Goal: Check status: Check status

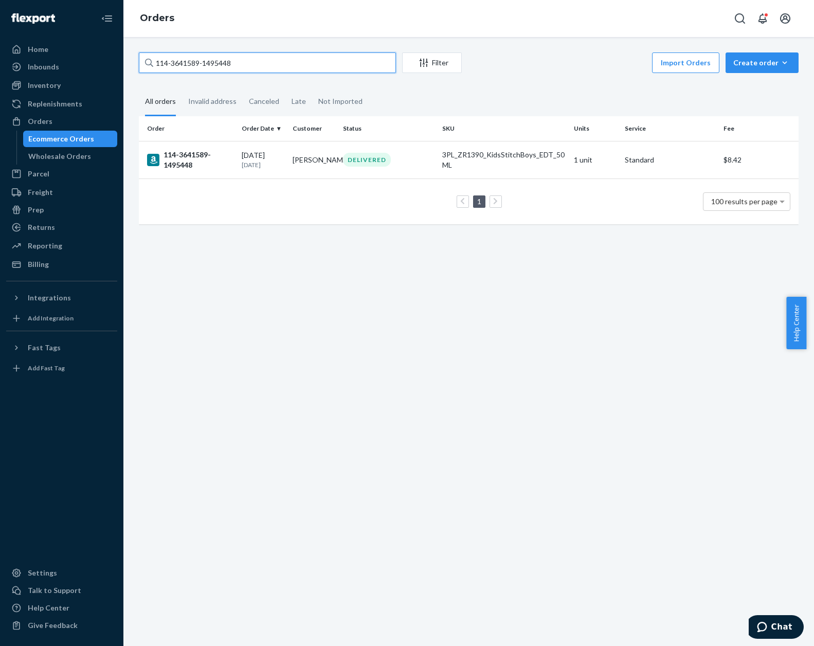
drag, startPoint x: 254, startPoint y: 60, endPoint x: 141, endPoint y: 62, distance: 112.7
click at [0, 42] on html "Home Inbounds Shipping Plans Problems Inventory Products Replenishments Orders …" at bounding box center [407, 323] width 814 height 646
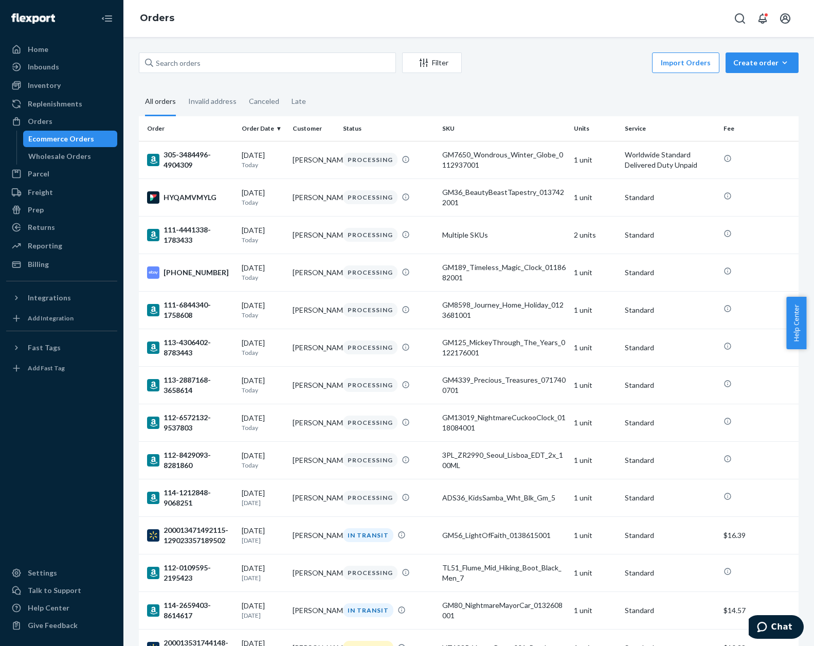
click at [505, 58] on div "Import Orders Create order Ecommerce order Removal order" at bounding box center [633, 63] width 331 height 23
click at [534, 168] on div "GM7650_Wondrous_Winter_Globe_0112937001" at bounding box center [504, 160] width 124 height 21
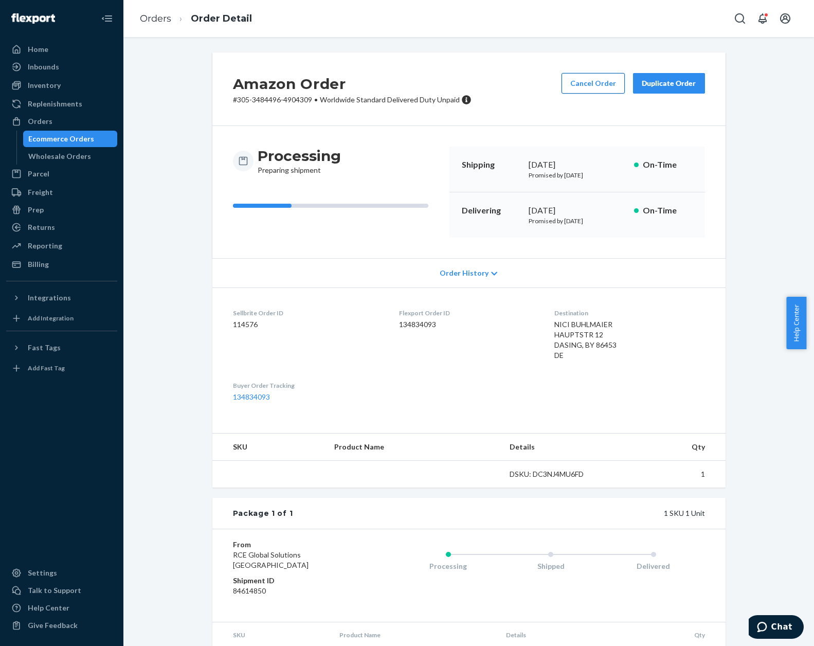
click at [582, 75] on button "Cancel Order" at bounding box center [593, 83] width 63 height 21
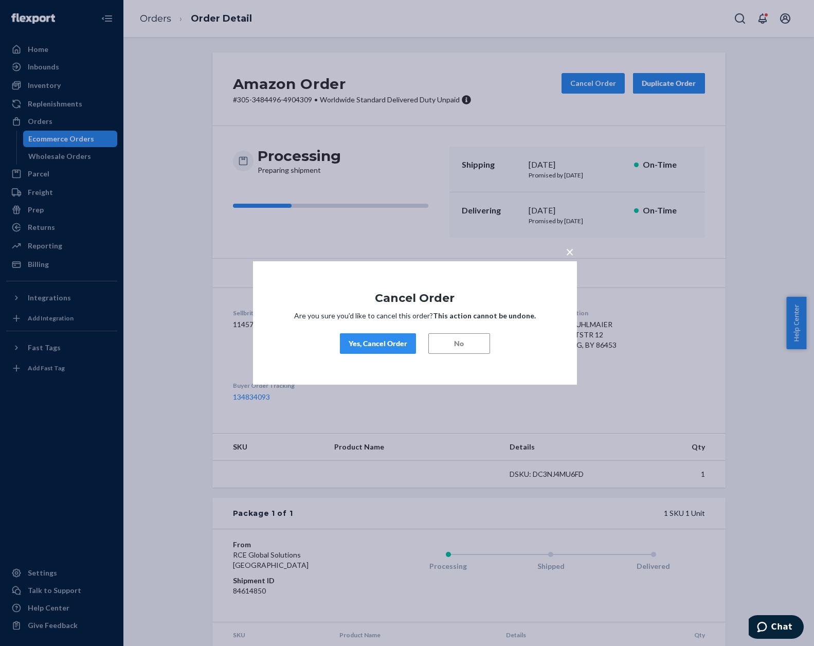
click at [355, 342] on div "Yes, Cancel Order" at bounding box center [378, 343] width 59 height 10
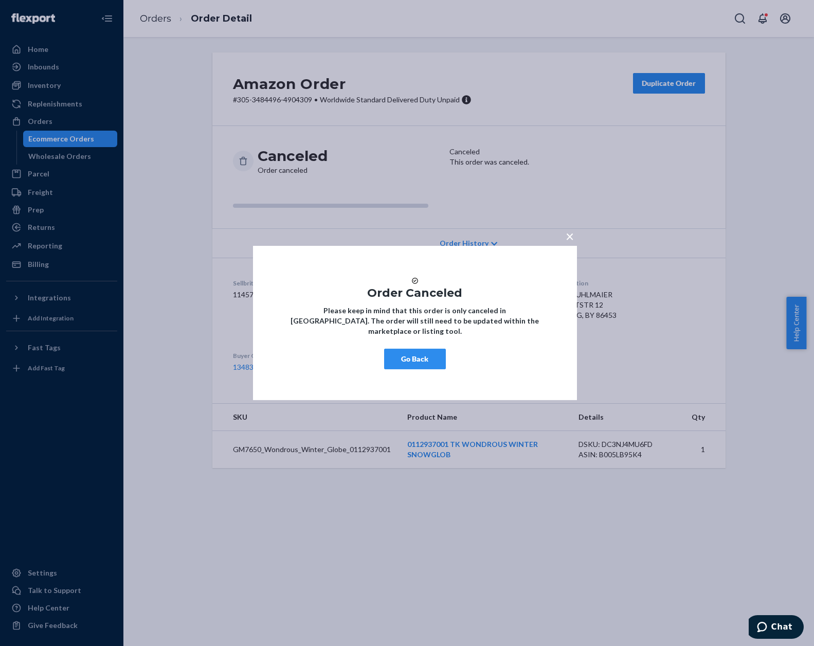
click at [414, 367] on button "Go Back" at bounding box center [415, 359] width 62 height 21
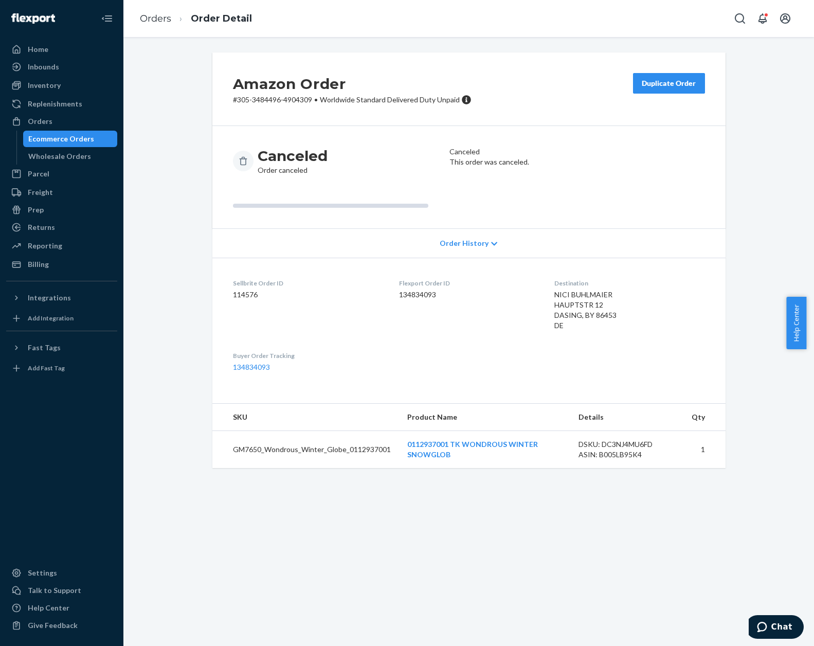
click at [155, 25] on li "Orders" at bounding box center [155, 18] width 31 height 13
click at [150, 15] on link "Orders" at bounding box center [155, 18] width 31 height 11
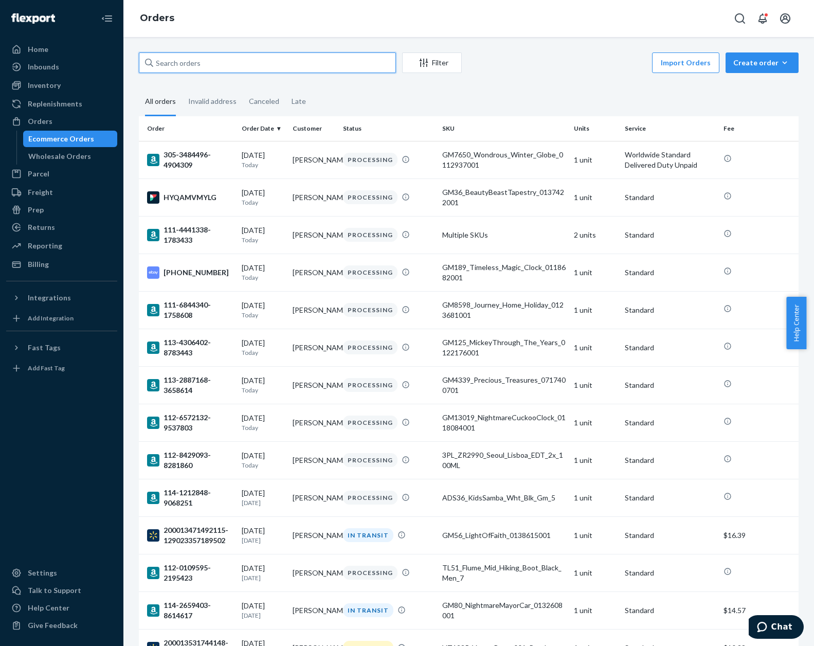
click at [286, 55] on input "text" at bounding box center [267, 62] width 257 height 21
paste input "19-13397-55954"
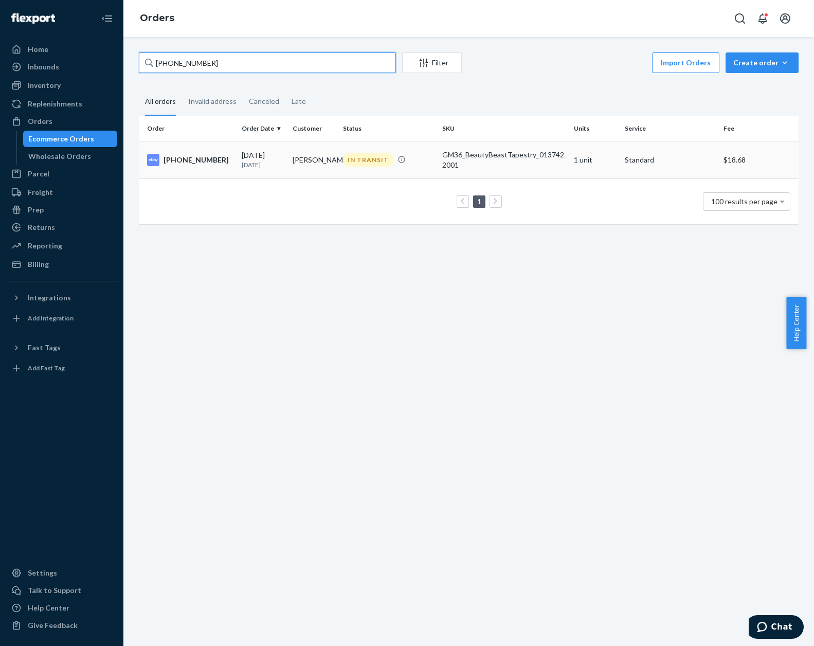
type input "19-13397-55954"
click at [411, 171] on td "IN TRANSIT" at bounding box center [388, 160] width 99 height 38
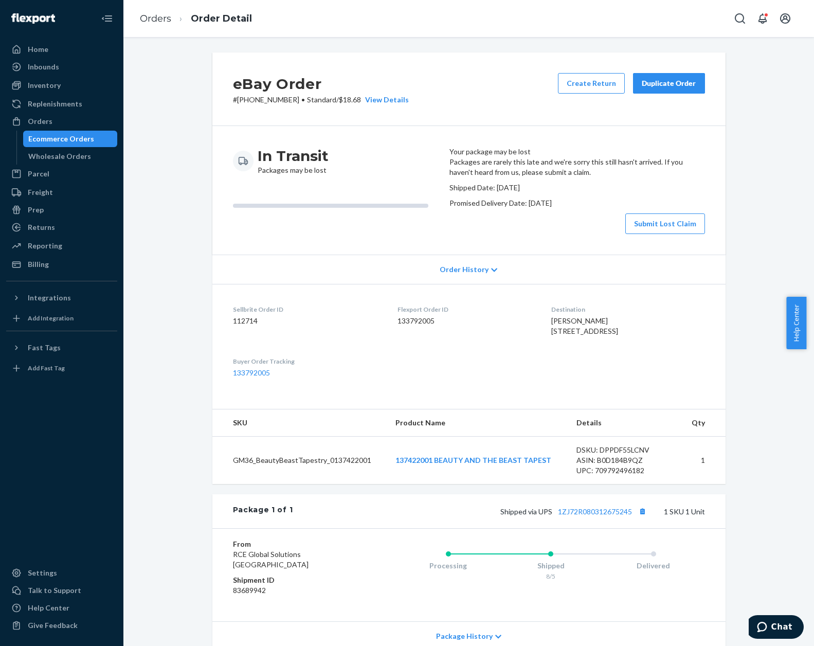
click at [197, 336] on div "eBay Order # 19-13397-55954 • Standard / $18.68 View Details Create Return Dupl…" at bounding box center [468, 394] width 675 height 684
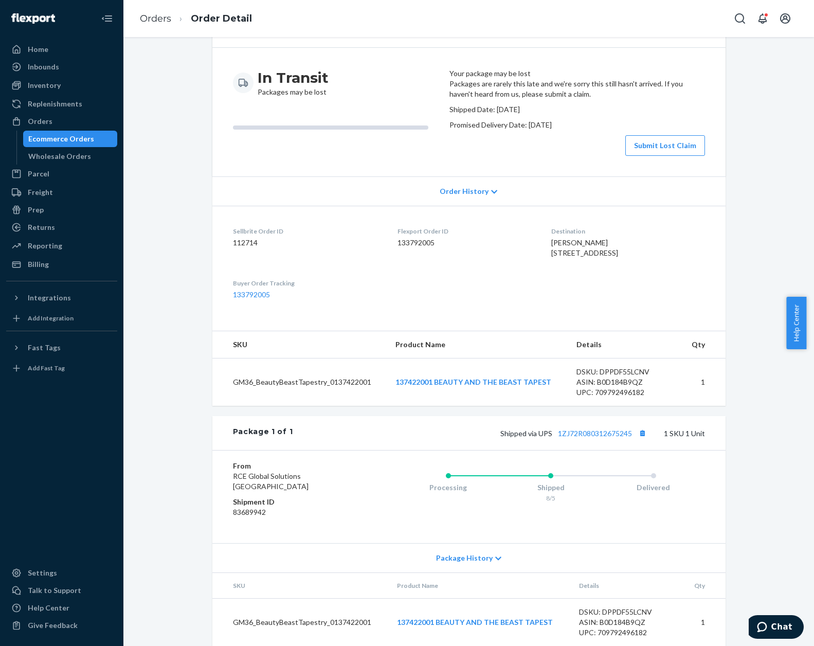
scroll to position [103, 0]
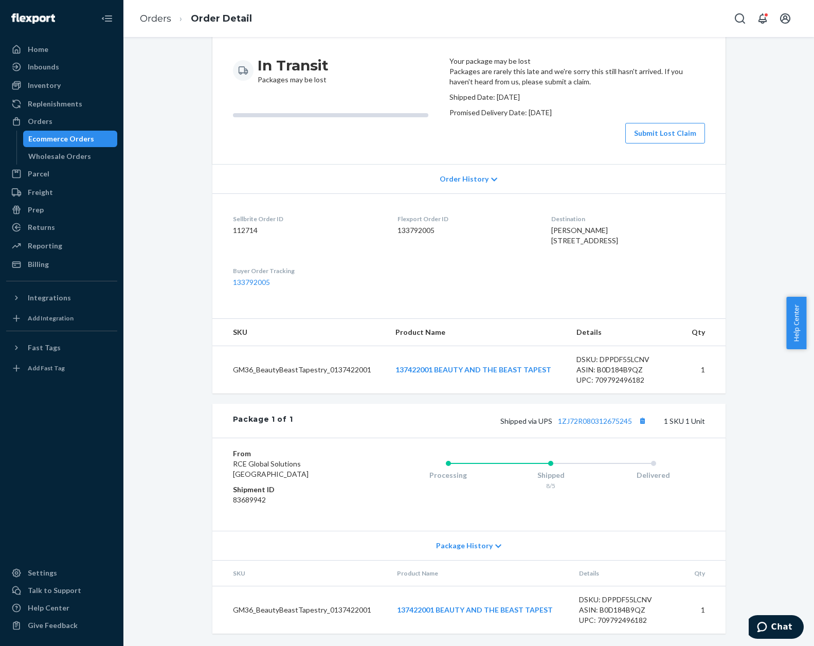
drag, startPoint x: 428, startPoint y: 400, endPoint x: 434, endPoint y: 411, distance: 12.9
click at [428, 394] on td "137422001 BEAUTY AND THE BEAST TAPEST" at bounding box center [477, 370] width 181 height 48
click at [436, 394] on td "137422001 BEAUTY AND THE BEAST TAPEST" at bounding box center [477, 370] width 181 height 48
click at [431, 374] on link "137422001 BEAUTY AND THE BEAST TAPEST" at bounding box center [474, 369] width 156 height 9
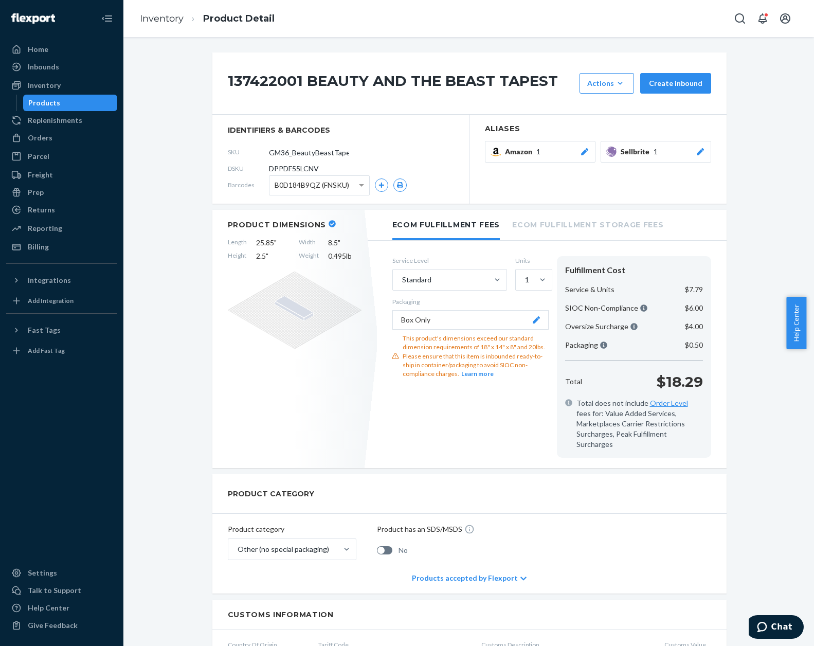
click at [435, 317] on button "Box Only" at bounding box center [470, 320] width 156 height 20
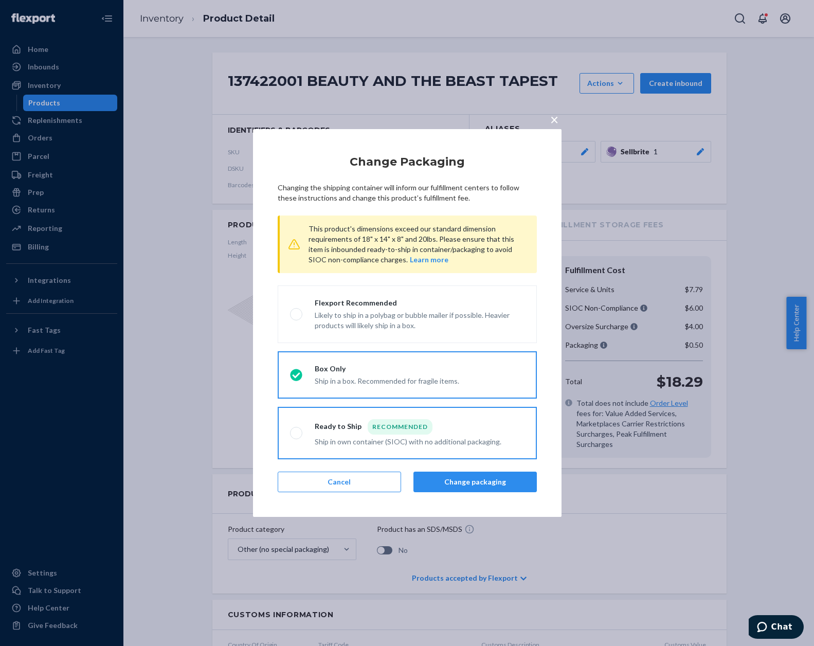
click at [431, 439] on div "Ship in own container (SIOC) with no additional packaging." at bounding box center [408, 441] width 187 height 12
click at [297, 437] on input "Ready to Ship Recommended Ship in own container (SIOC) with no additional packa…" at bounding box center [293, 433] width 7 height 7
radio input "true"
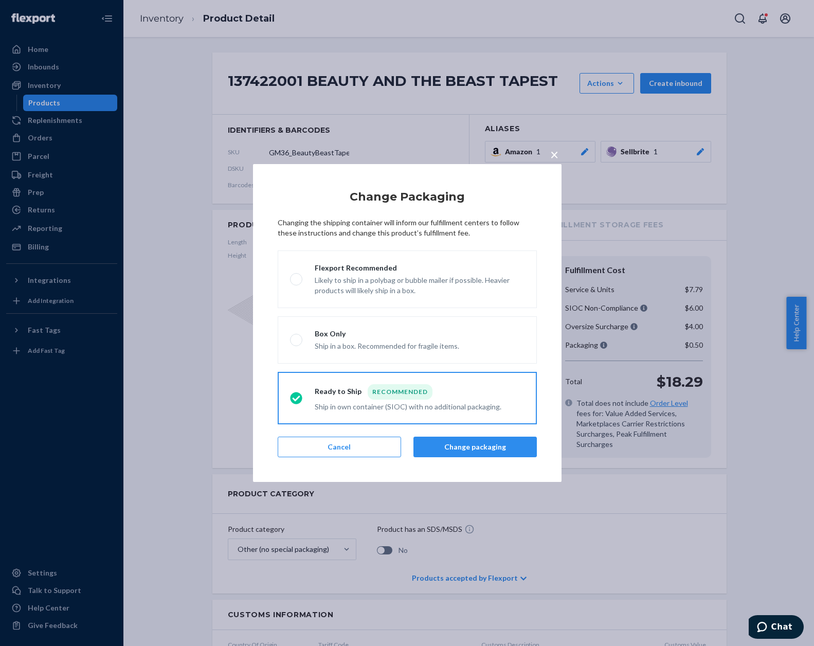
click at [490, 453] on button "Change packaging" at bounding box center [475, 447] width 123 height 21
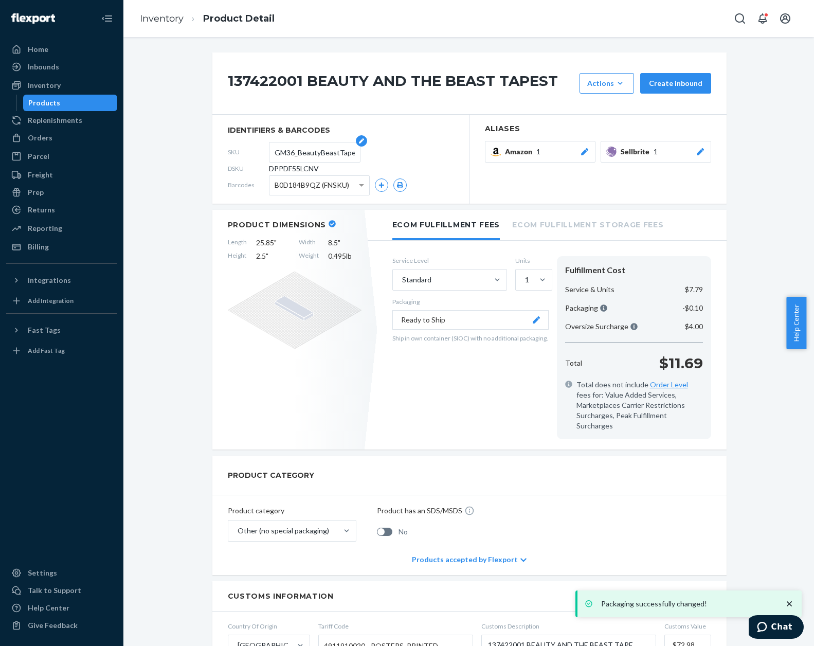
click at [296, 157] on input "GM36_BeautyBeastTapestry_0137422001" at bounding box center [315, 152] width 80 height 20
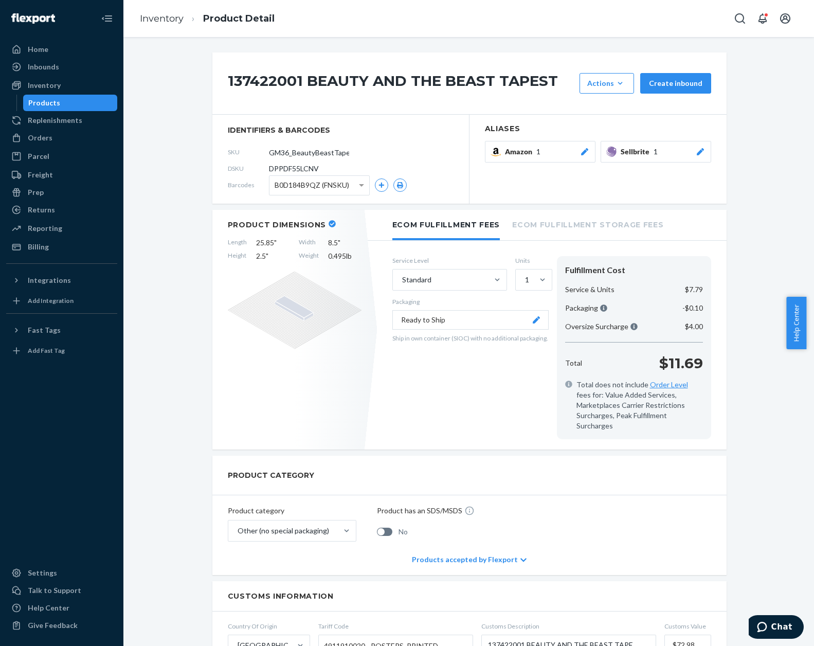
click at [771, 245] on div "137422001 BEAUTY AND THE BEAST TAPEST Actions Hide Create inbound identifiers &…" at bounding box center [468, 558] width 675 height 1012
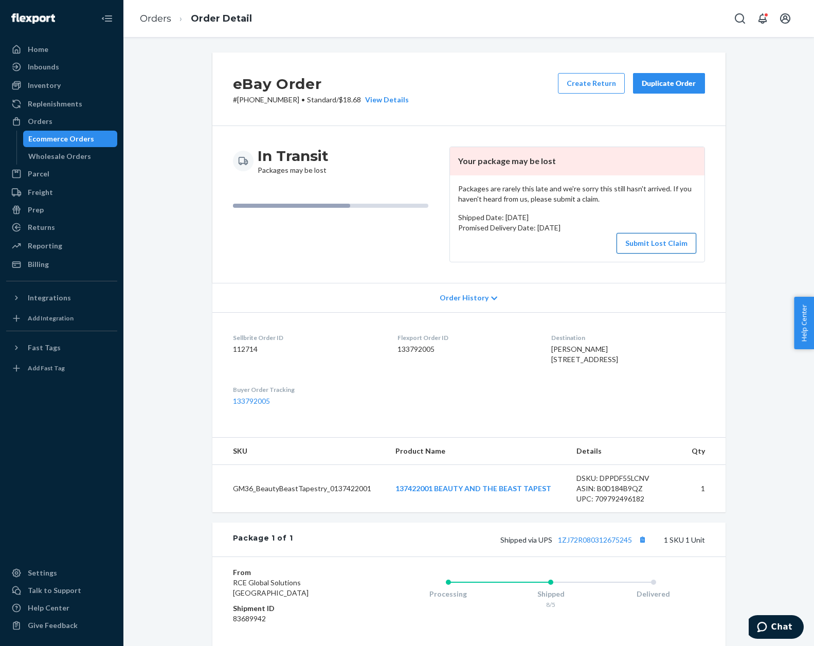
click at [656, 241] on button "Submit Lost Claim" at bounding box center [657, 243] width 80 height 21
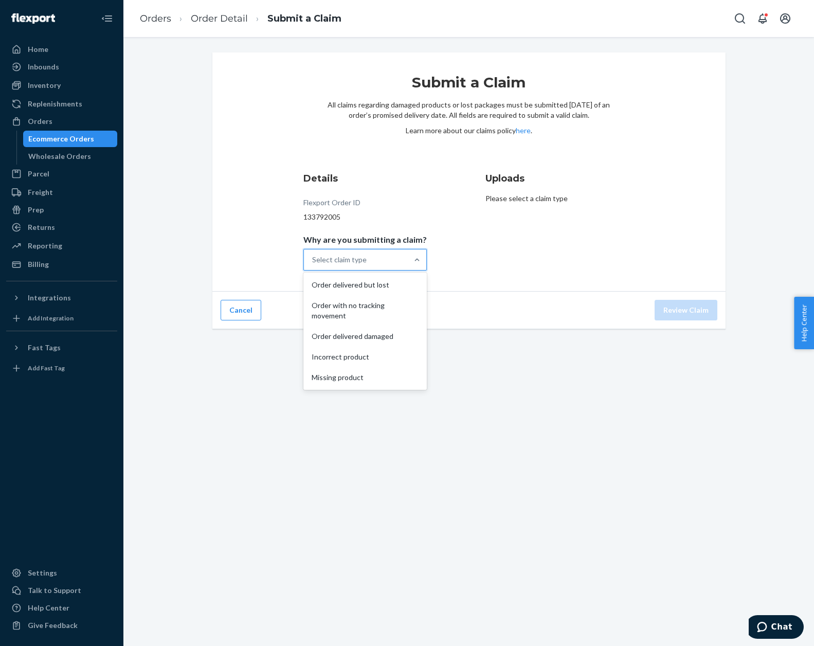
click at [318, 260] on div "Select claim type" at bounding box center [339, 260] width 55 height 10
click at [313, 260] on input "Why are you submitting a claim? option Order delivered but lost focused, 1 of 5…" at bounding box center [312, 260] width 1 height 10
click at [321, 266] on div "Select claim type" at bounding box center [356, 259] width 104 height 21
click at [313, 265] on input "Why are you submitting a claim? Select claim type" at bounding box center [312, 260] width 1 height 10
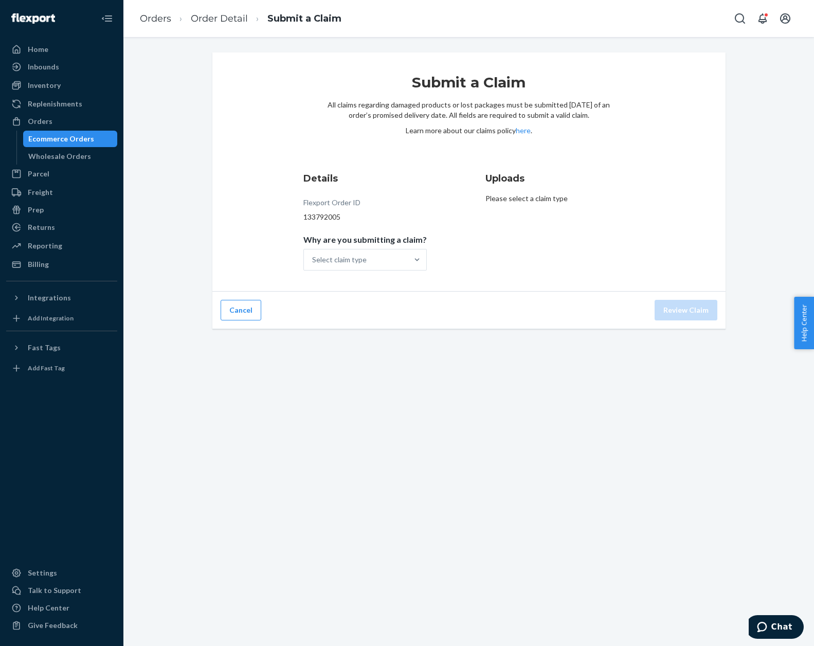
click at [372, 527] on div "Submit a Claim All claims regarding damaged products or lost packages must be s…" at bounding box center [468, 341] width 691 height 609
click at [63, 127] on div "Orders" at bounding box center [61, 121] width 109 height 14
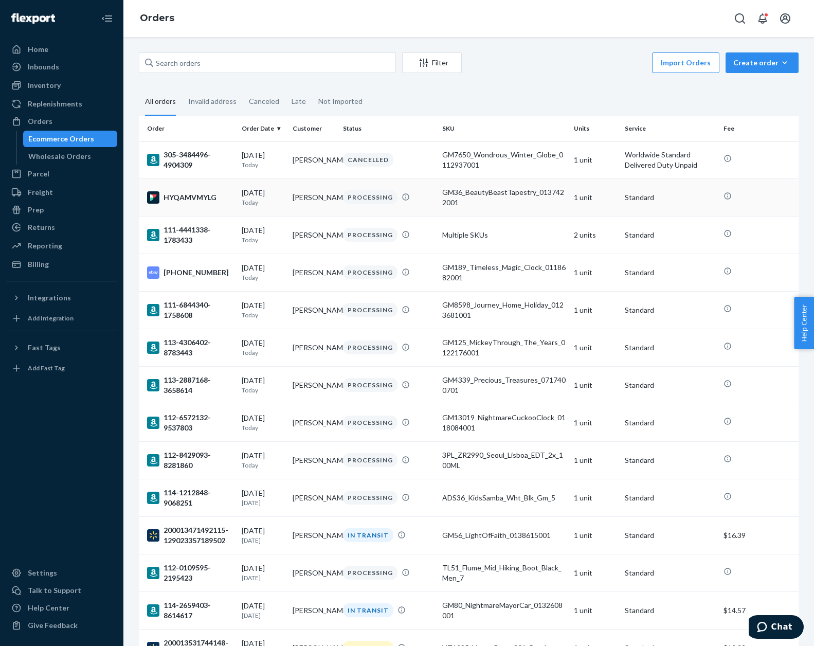
click at [230, 198] on div "HYQAMVMYLG" at bounding box center [190, 197] width 86 height 12
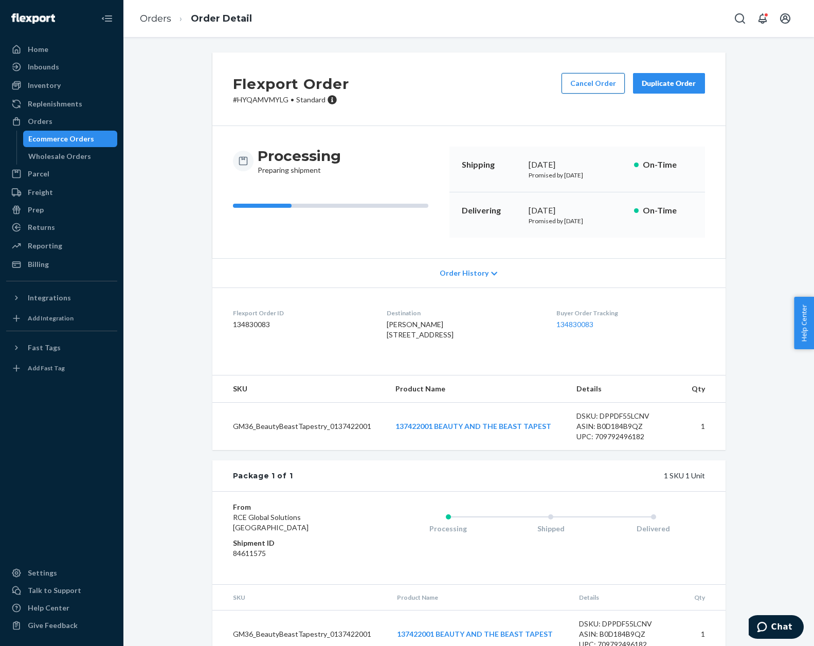
click at [604, 88] on button "Cancel Order" at bounding box center [593, 83] width 63 height 21
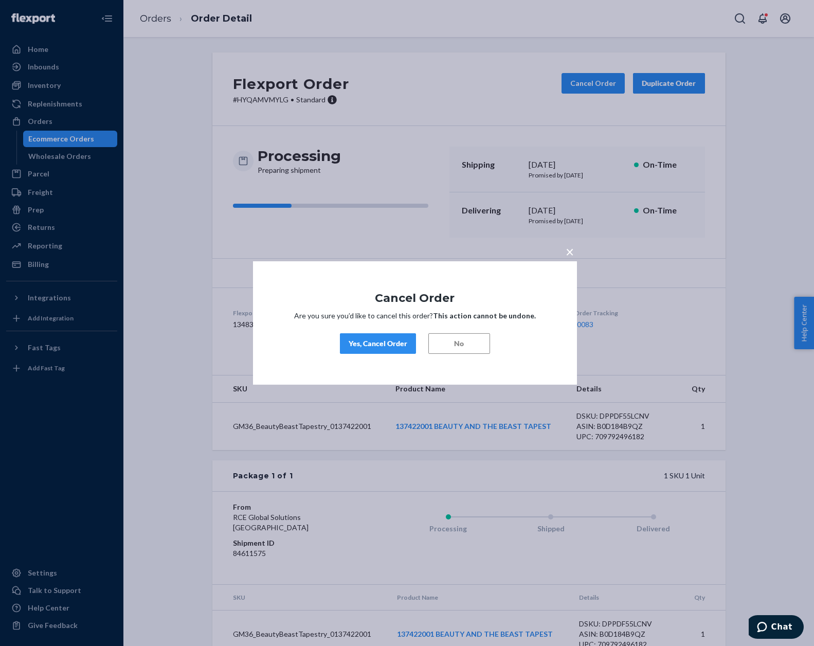
click at [353, 343] on div "Yes, Cancel Order" at bounding box center [378, 343] width 59 height 10
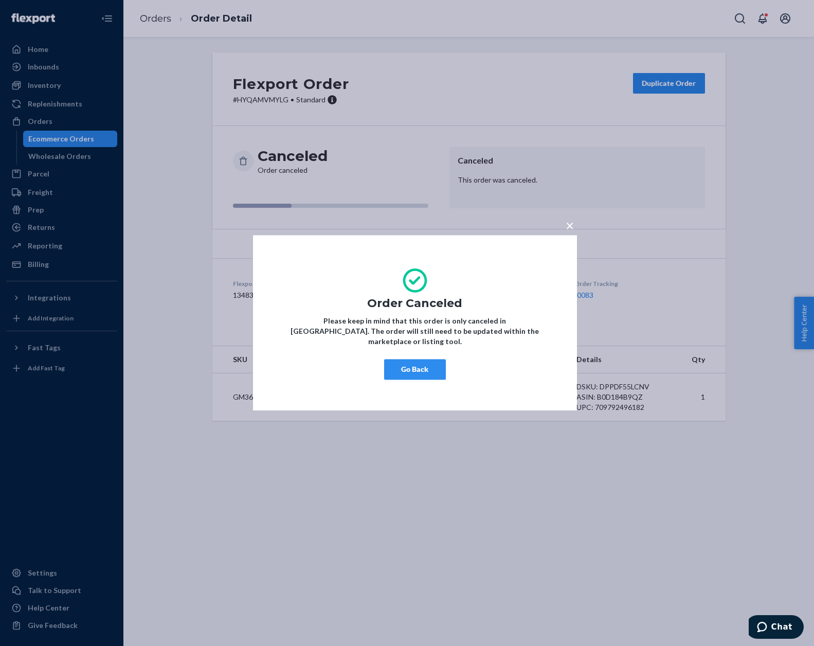
click at [331, 367] on div "Go Back" at bounding box center [415, 370] width 262 height 21
click at [449, 373] on div "Go Back" at bounding box center [415, 370] width 262 height 21
click at [421, 360] on button "Go Back" at bounding box center [415, 370] width 62 height 21
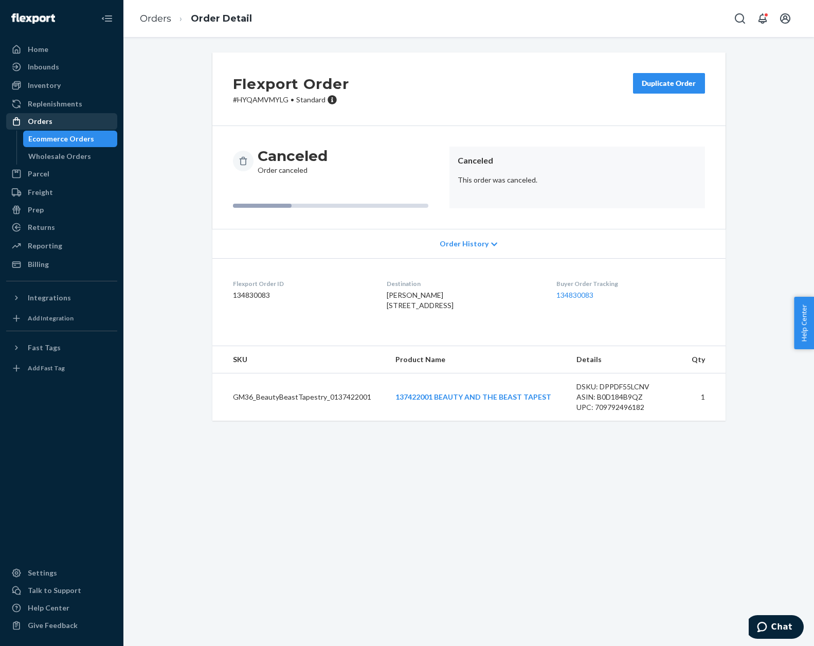
click at [65, 115] on div "Orders" at bounding box center [61, 121] width 109 height 14
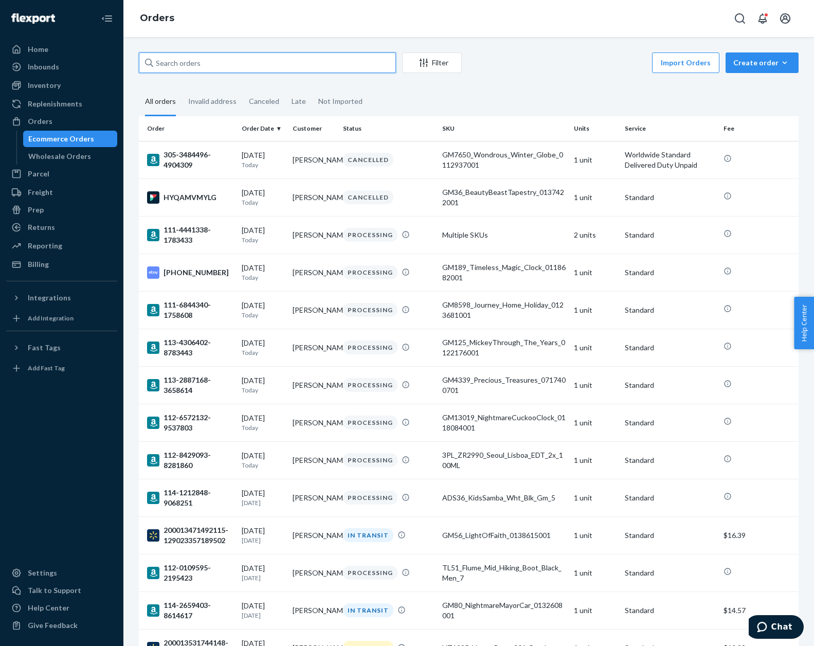
click at [257, 66] on input "text" at bounding box center [267, 62] width 257 height 21
paste input "19-13397-55954"
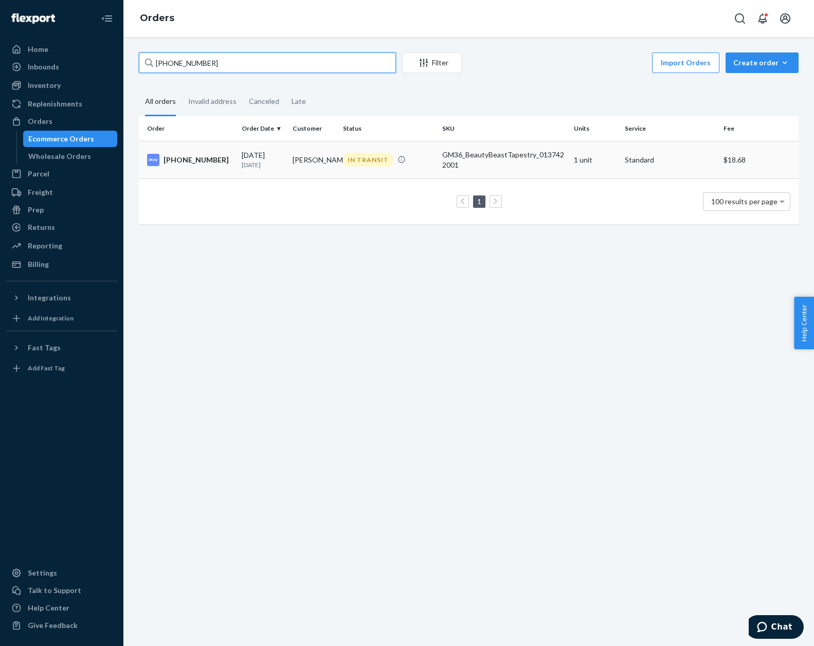
type input "19-13397-55954"
click at [307, 176] on td "Amanda McCasland" at bounding box center [314, 160] width 50 height 38
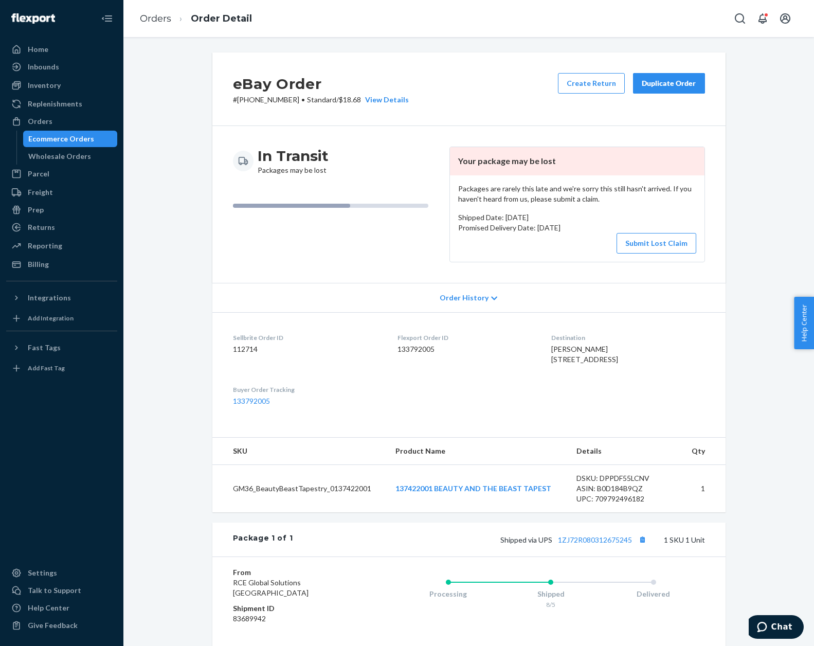
click at [650, 84] on div "Duplicate Order" at bounding box center [669, 83] width 55 height 10
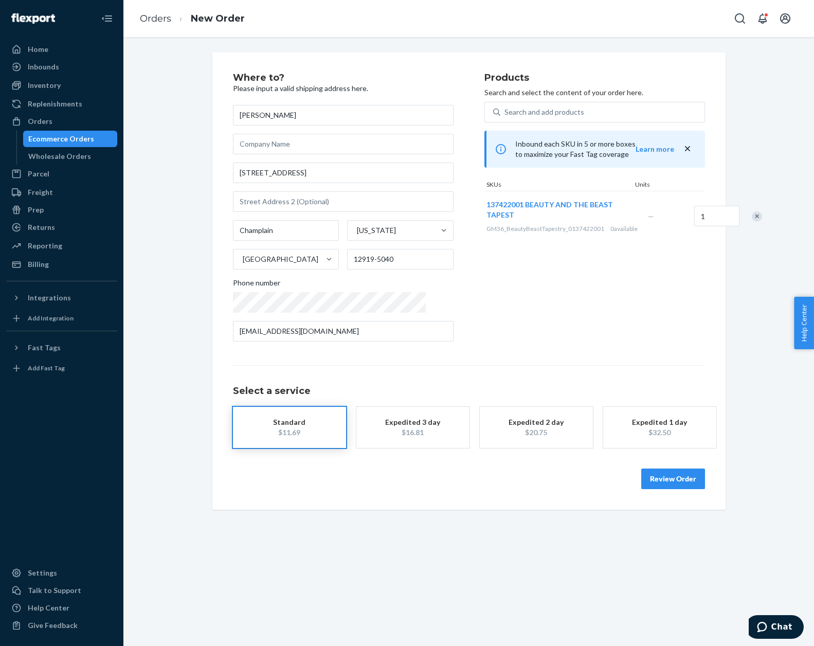
click at [683, 478] on div "Review Order" at bounding box center [469, 473] width 472 height 31
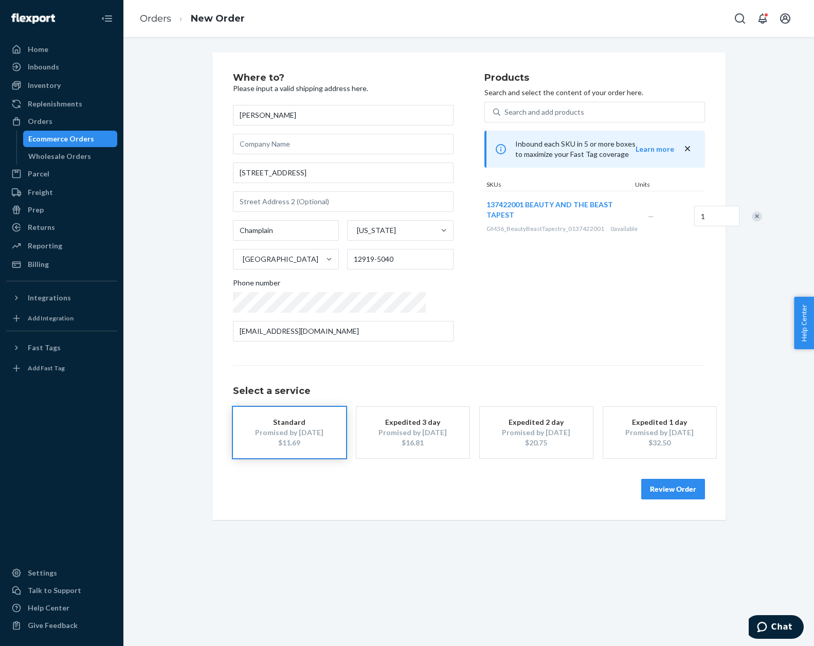
click at [666, 492] on button "Review Order" at bounding box center [673, 489] width 64 height 21
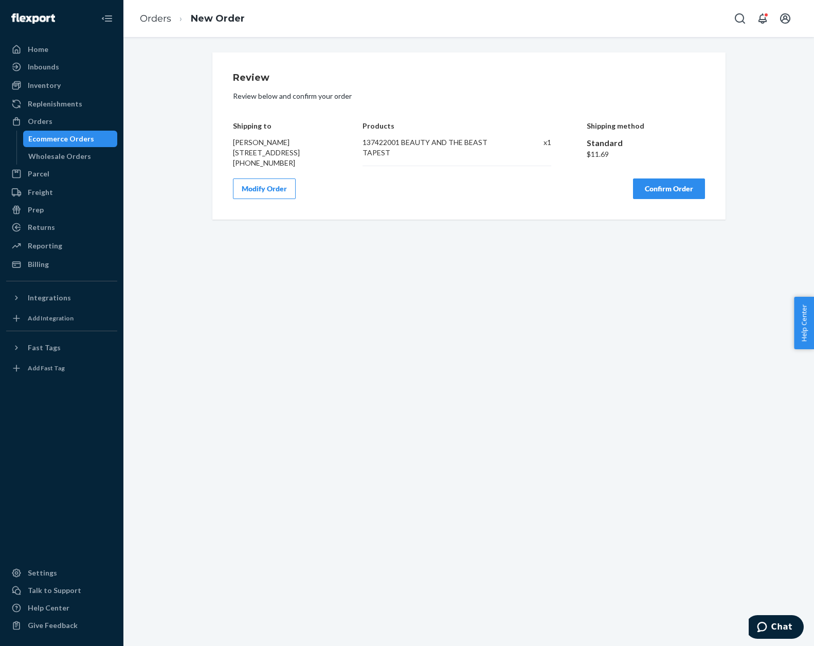
click at [674, 199] on button "Confirm Order" at bounding box center [669, 188] width 72 height 21
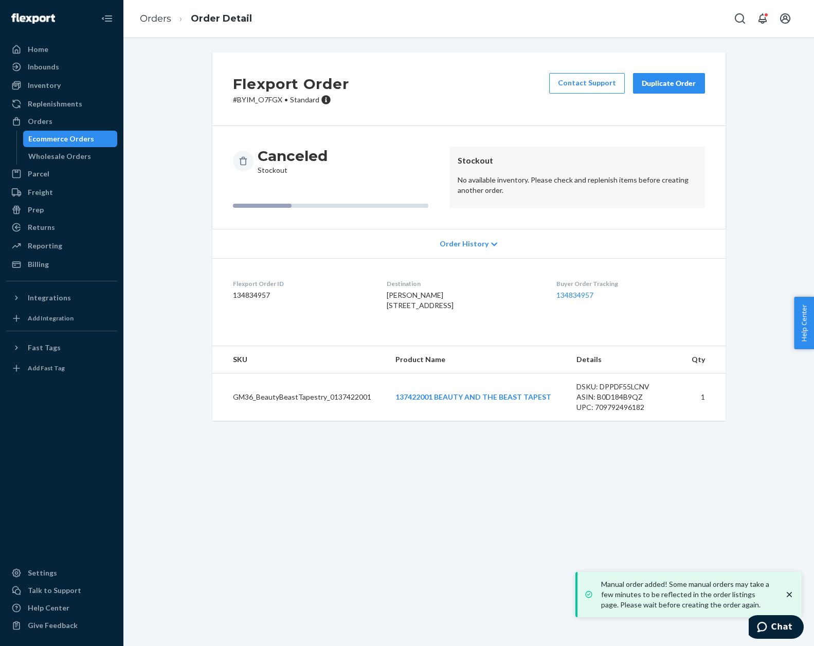
click at [441, 25] on div "Orders Order Detail" at bounding box center [468, 18] width 691 height 37
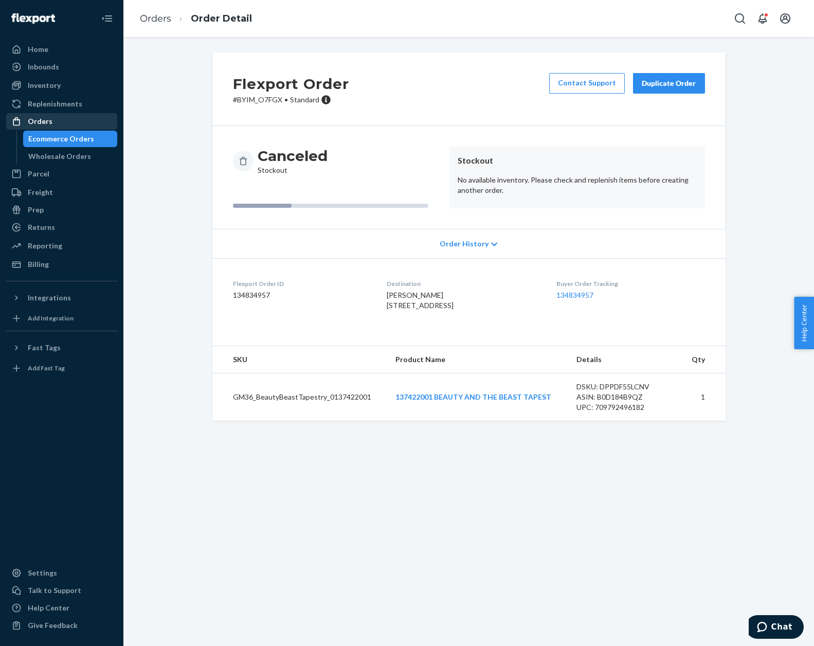
click at [61, 117] on div "Orders" at bounding box center [61, 121] width 109 height 14
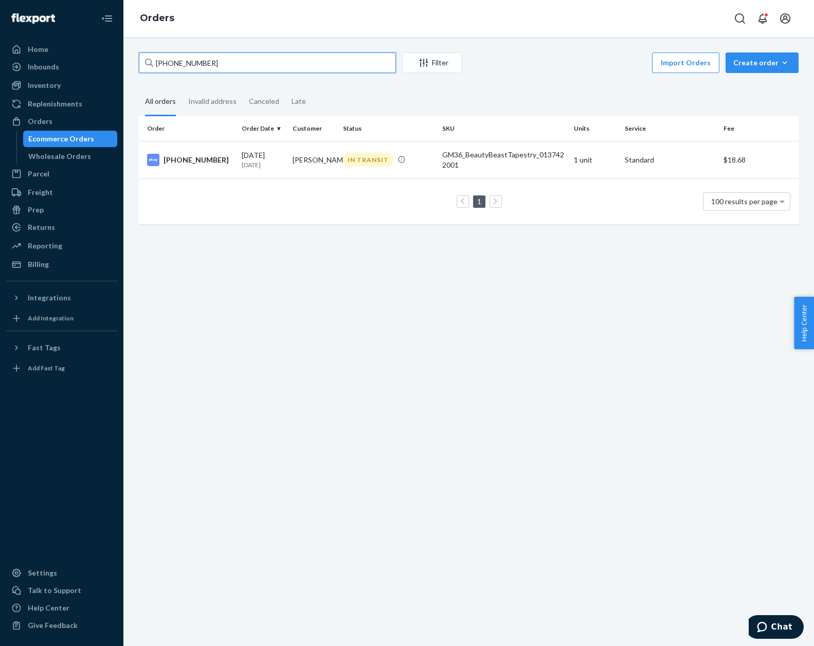
click at [330, 62] on input "19-13397-55954" at bounding box center [267, 62] width 257 height 21
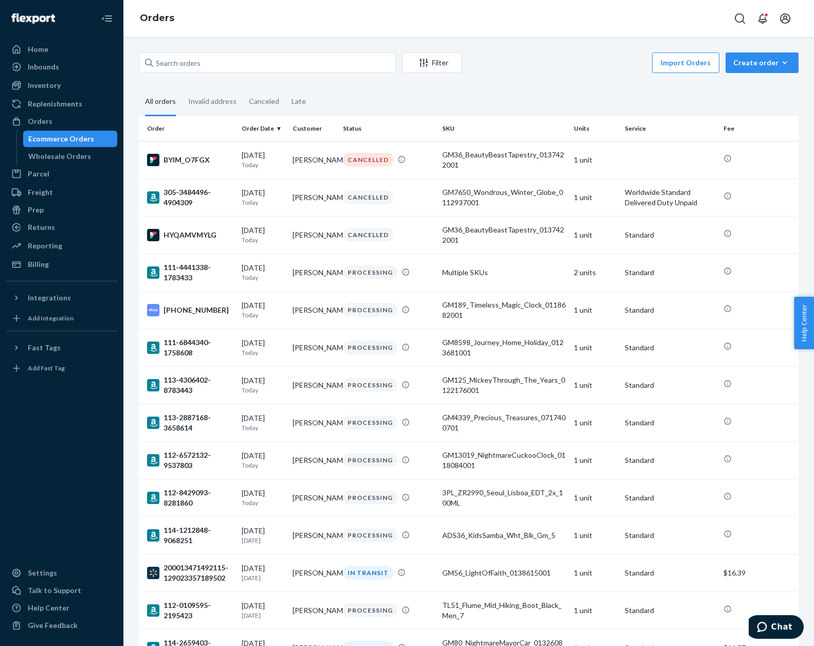
click at [586, 103] on fieldset "All orders Invalid address Canceled Late" at bounding box center [469, 102] width 660 height 28
click at [521, 48] on div "Filter Import Orders Create order Ecommerce order Removal order All orders Inva…" at bounding box center [468, 341] width 691 height 609
click at [101, 102] on div "Replenishments" at bounding box center [61, 104] width 109 height 14
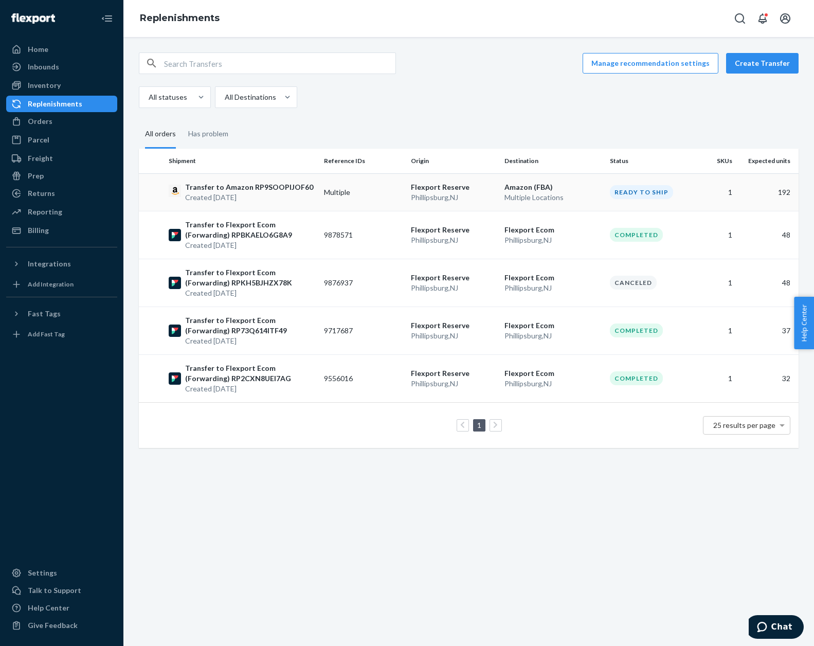
click at [612, 193] on div "Ready to ship" at bounding box center [641, 192] width 63 height 14
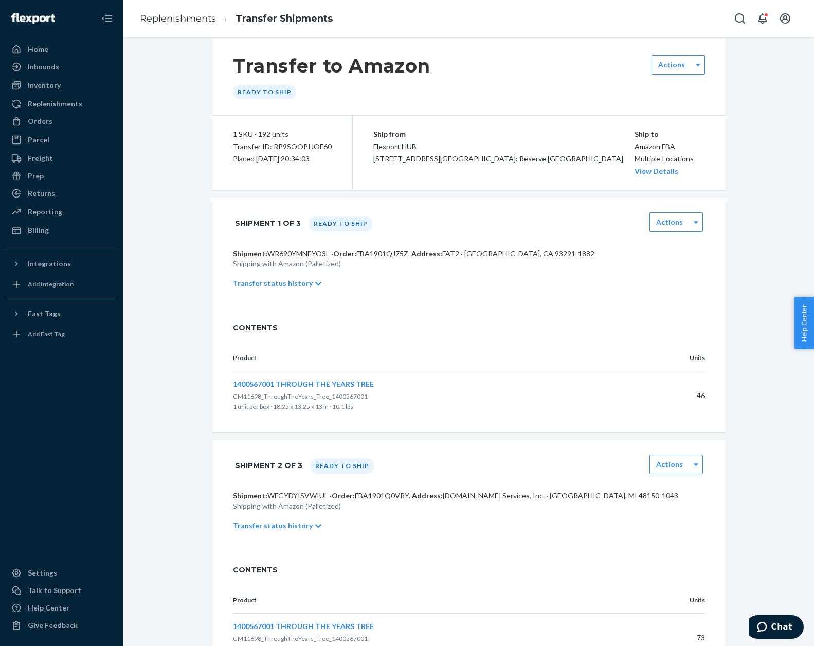
scroll to position [13, 0]
click at [528, 413] on p "1 unit per box · 18.25 x 13.25 x 13 in · 10.1 lbs" at bounding box center [439, 408] width 413 height 10
click at [270, 290] on div "Transfer status history" at bounding box center [469, 284] width 472 height 29
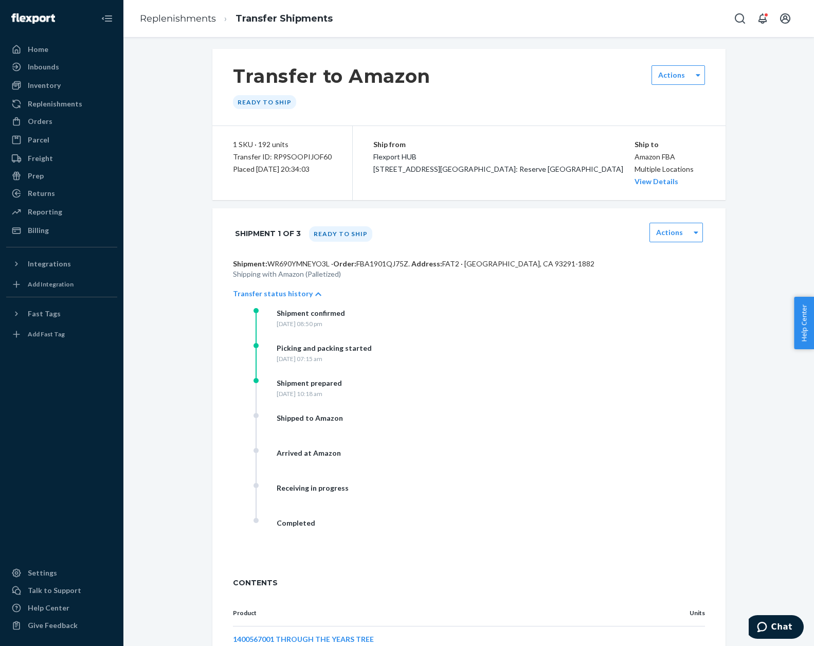
scroll to position [0, 0]
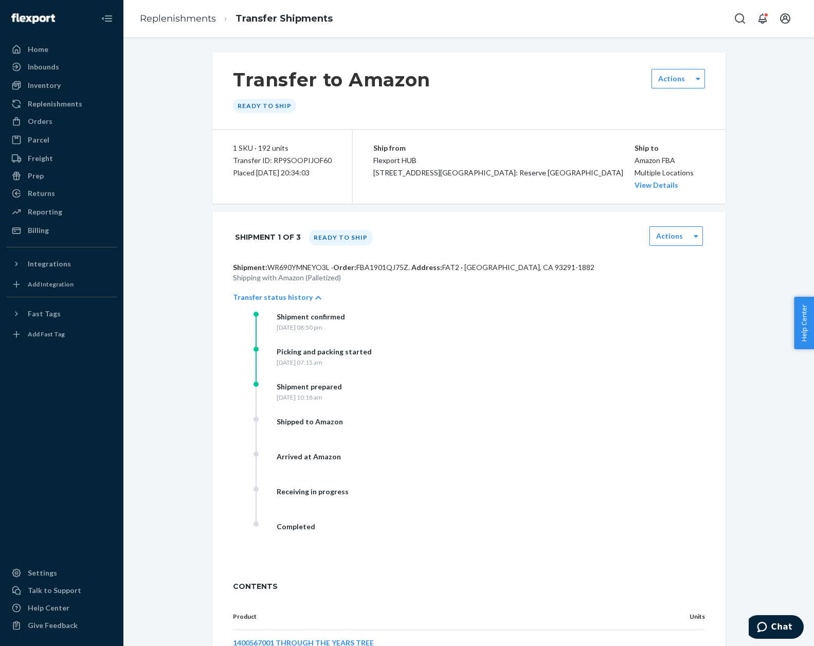
drag, startPoint x: 163, startPoint y: 288, endPoint x: 723, endPoint y: 188, distance: 568.9
click at [727, 186] on div "Transfer to Amazon Ready to ship Actions 1 SKU · 192 units Transfer ID: RP9SOOP…" at bounding box center [469, 618] width 529 height 1133
click at [635, 185] on link "View Details" at bounding box center [657, 185] width 44 height 9
click at [778, 147] on div "Home Inbounds Shipping Plans Problems Inventory Products Replenishments Orders …" at bounding box center [407, 323] width 814 height 646
click at [62, 52] on div "Home" at bounding box center [61, 49] width 109 height 14
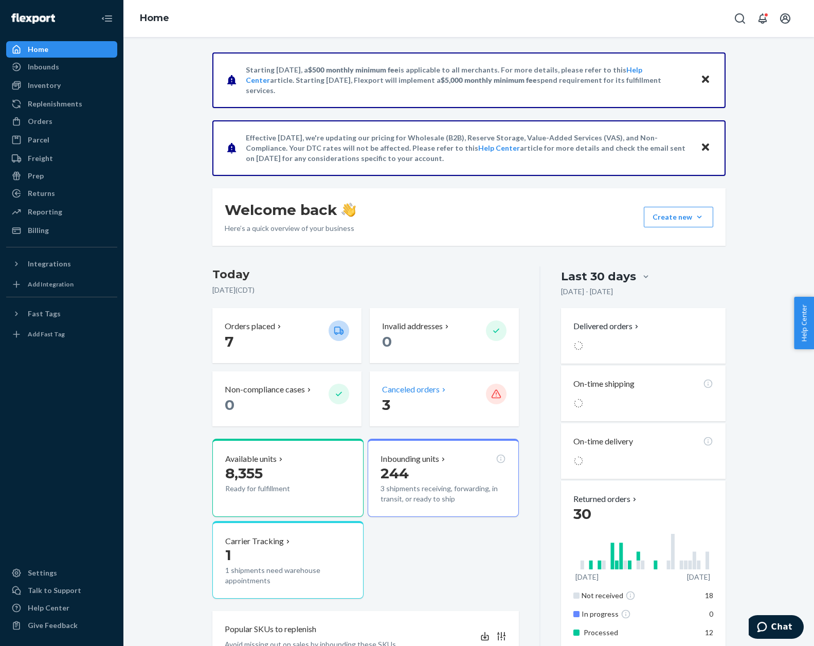
click at [474, 388] on div "Canceled orders" at bounding box center [430, 390] width 96 height 12
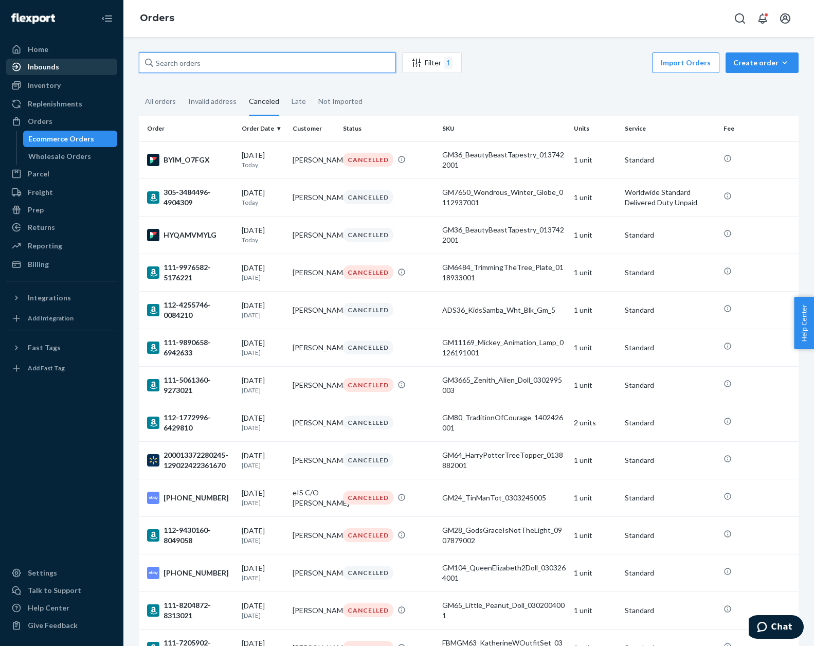
drag, startPoint x: 366, startPoint y: 69, endPoint x: 19, endPoint y: 60, distance: 347.3
click at [0, 57] on html "Home Inbounds Shipping Plans Problems Inventory Products Replenishments Orders …" at bounding box center [407, 323] width 814 height 646
click at [164, 102] on div "All orders" at bounding box center [160, 102] width 31 height 28
click at [139, 88] on input "All orders" at bounding box center [139, 88] width 0 height 0
